Goal: Transaction & Acquisition: Download file/media

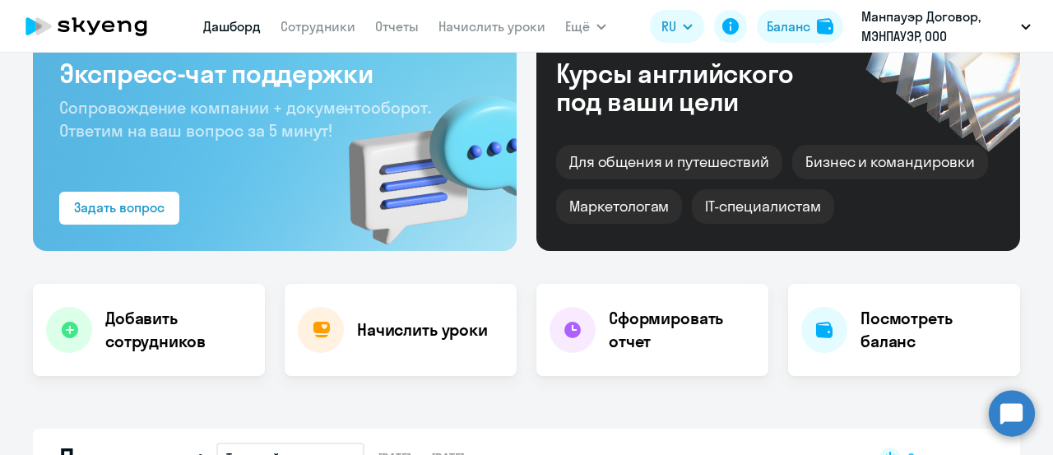
scroll to position [82, 0]
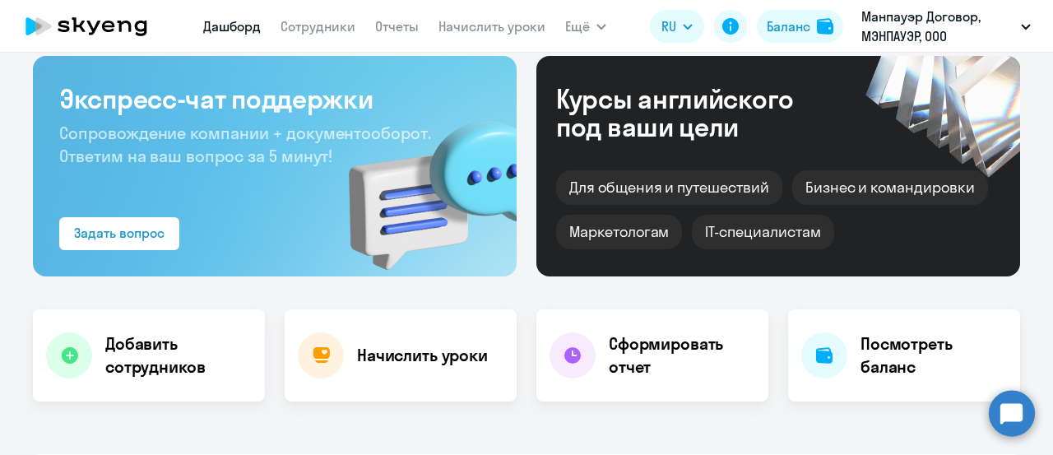
click at [327, 37] on nav "[PERSON_NAME] Отчеты Начислить уроки" at bounding box center [374, 26] width 342 height 33
select select "30"
click at [324, 30] on link "Сотрудники" at bounding box center [318, 26] width 75 height 16
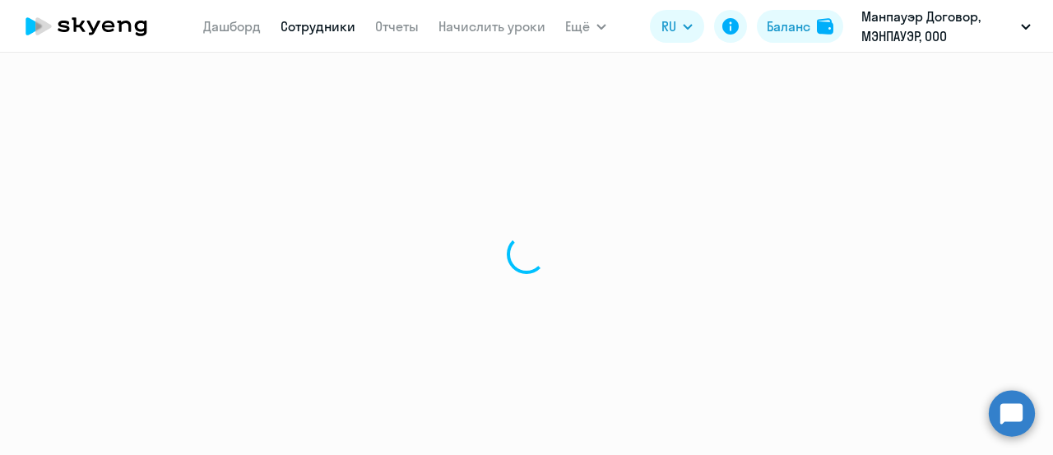
select select "30"
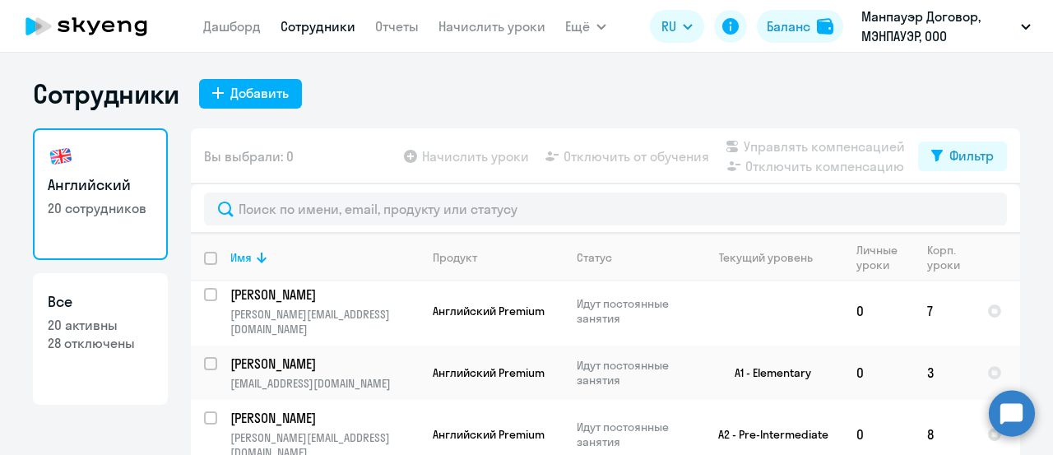
scroll to position [629, 0]
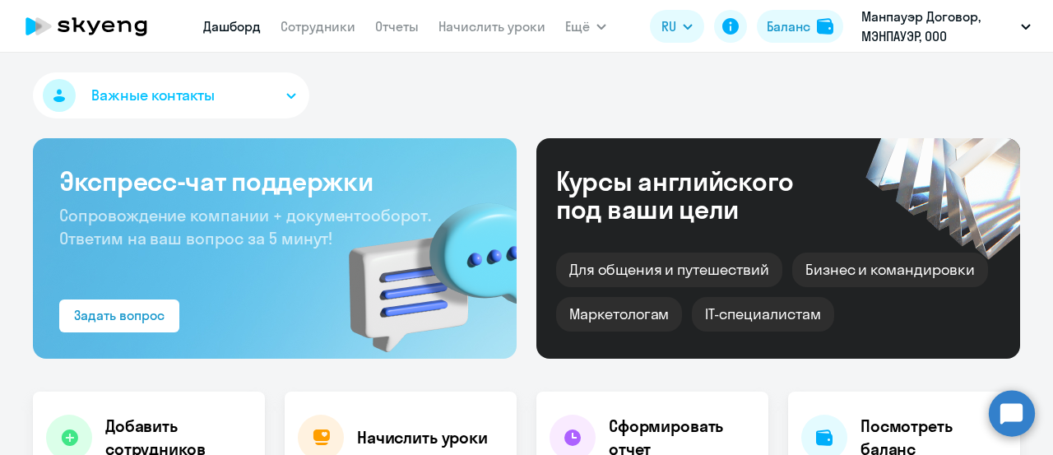
select select "30"
click at [405, 27] on link "Отчеты" at bounding box center [397, 26] width 44 height 16
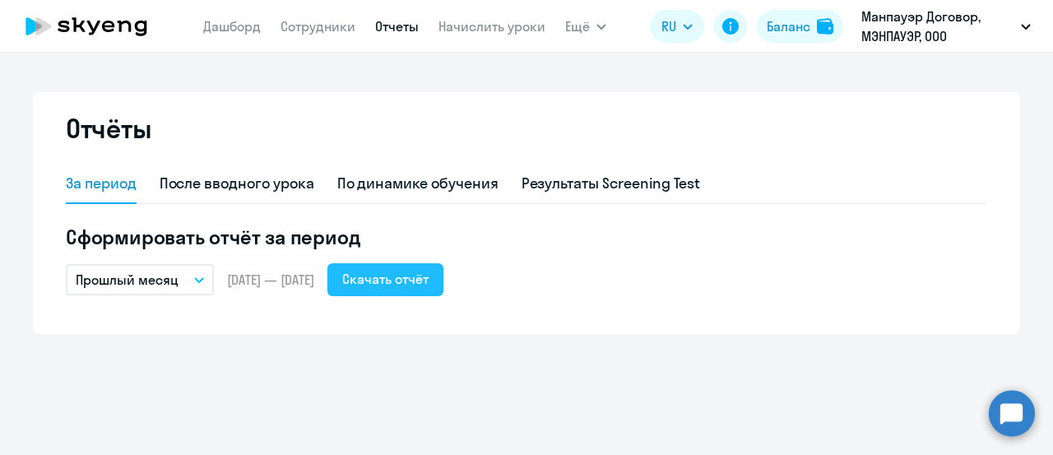
click at [429, 285] on div "Скачать отчёт" at bounding box center [385, 279] width 86 height 20
